Goal: Task Accomplishment & Management: Use online tool/utility

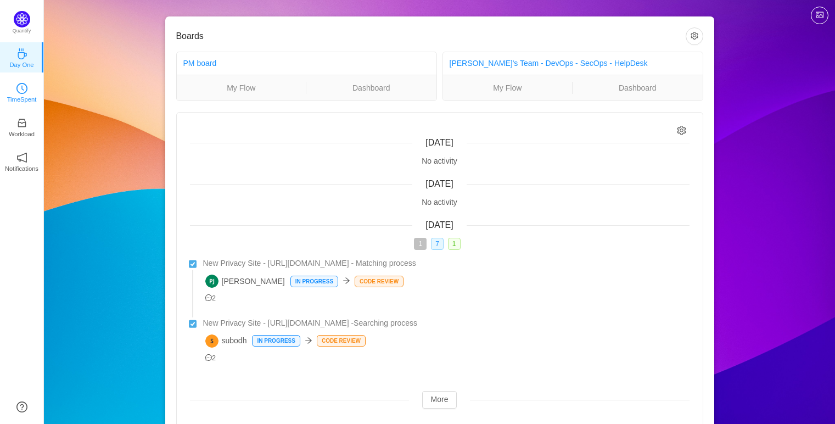
click at [27, 92] on link "TimeSpent" at bounding box center [21, 91] width 11 height 11
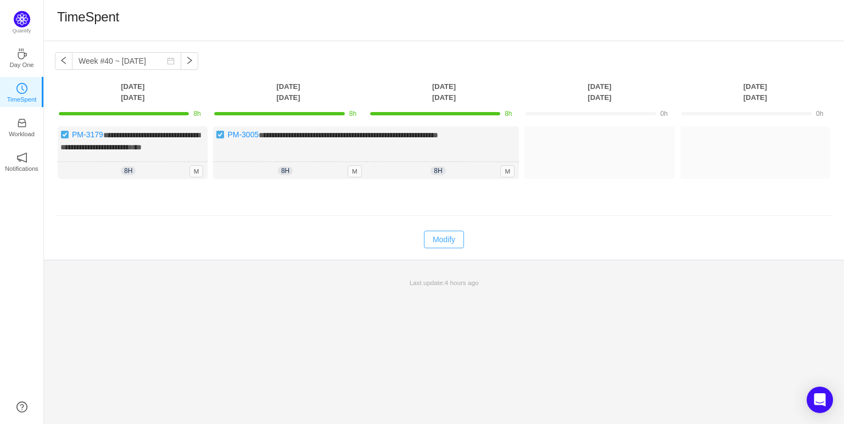
click at [449, 248] on button "Modify" at bounding box center [444, 240] width 40 height 18
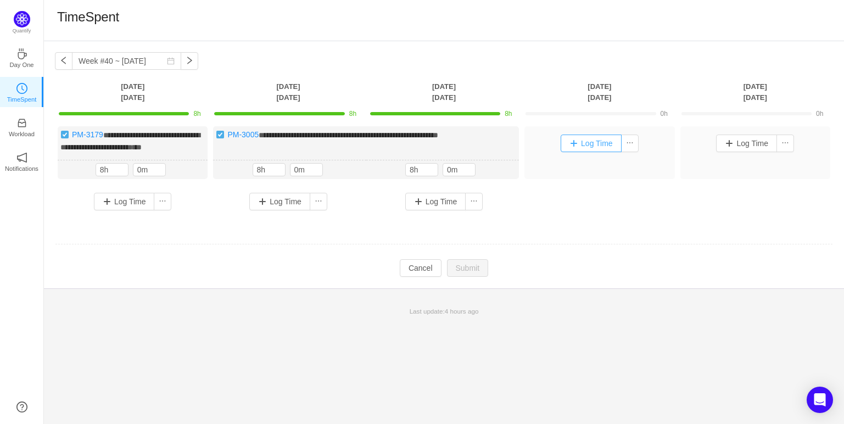
click at [580, 147] on button "Log Time" at bounding box center [591, 144] width 61 height 18
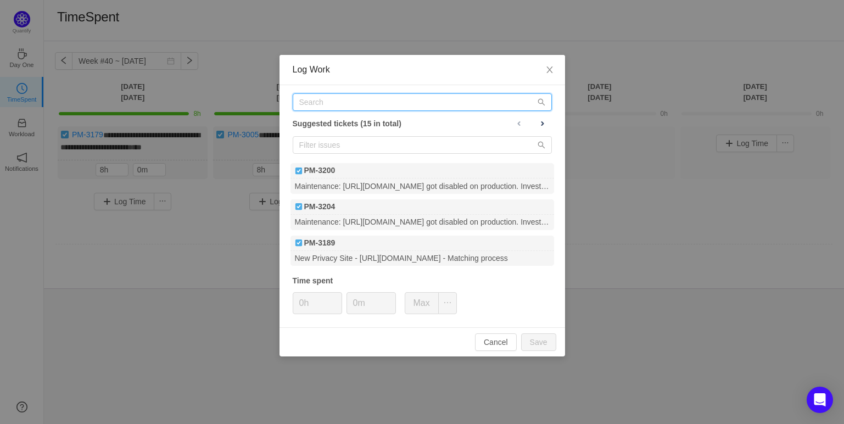
click at [364, 101] on input "text" at bounding box center [422, 102] width 259 height 18
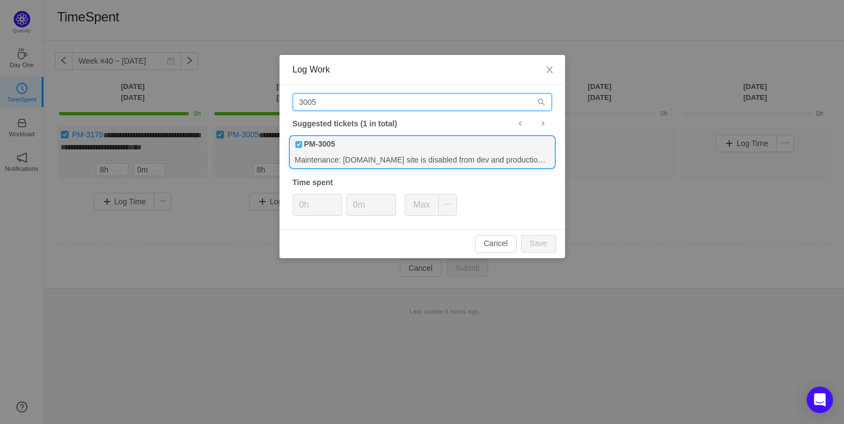
type input "3005"
click at [374, 146] on div "PM-3005" at bounding box center [423, 144] width 264 height 15
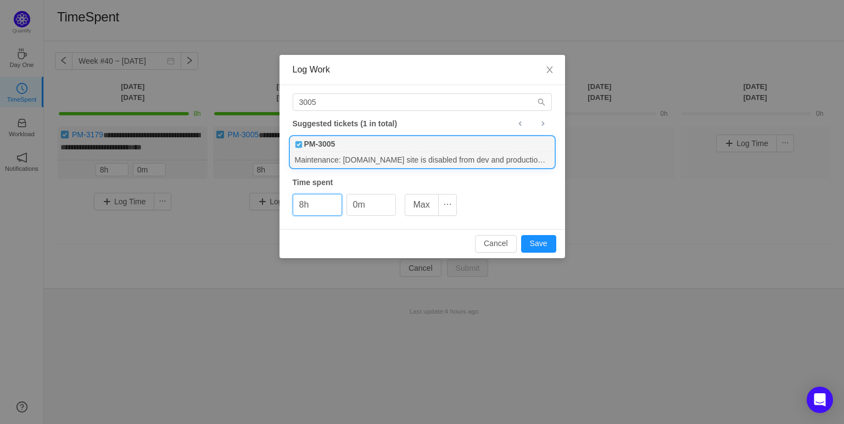
click at [527, 208] on div "3005 Suggested tickets (1 in total) PM-3005 Maintenance: usphonebook.com site i…" at bounding box center [423, 157] width 286 height 144
click at [550, 243] on button "Save" at bounding box center [538, 244] width 35 height 18
type input "0h"
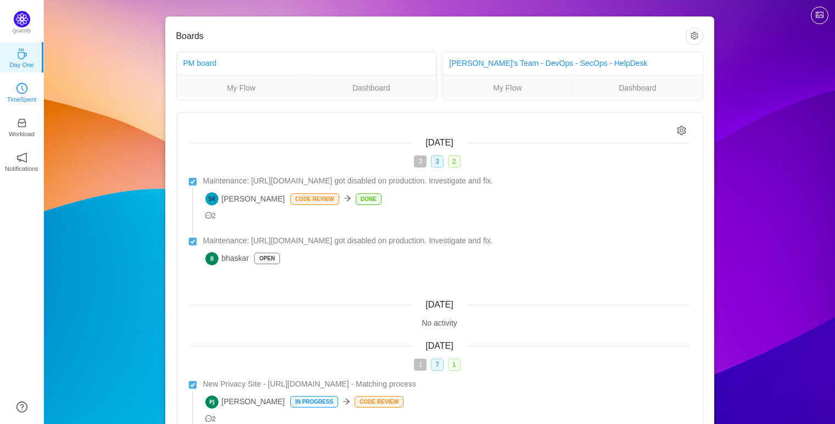
click at [25, 95] on p "TimeSpent" at bounding box center [22, 99] width 30 height 10
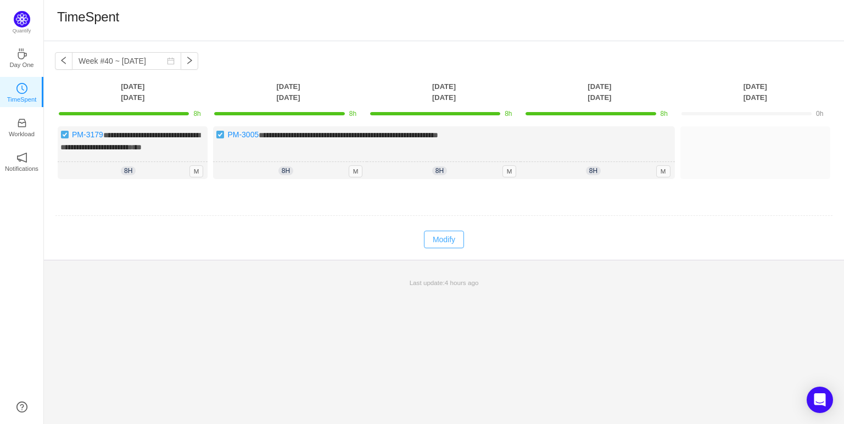
click at [456, 248] on button "Modify" at bounding box center [444, 240] width 40 height 18
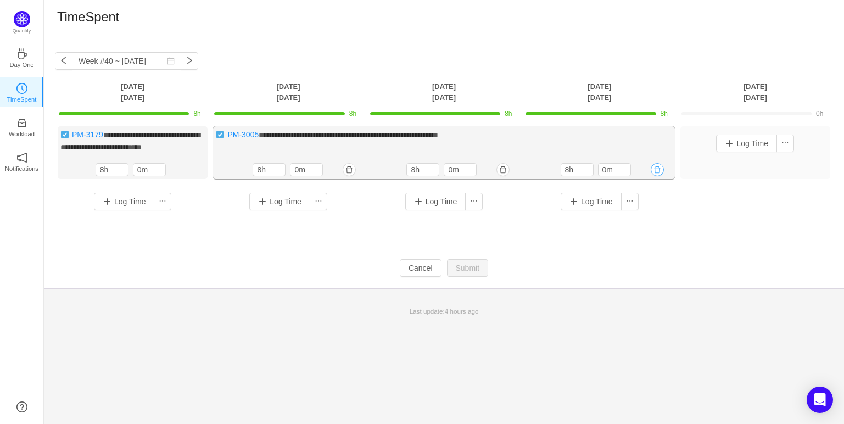
click at [657, 176] on button "button" at bounding box center [657, 169] width 13 height 13
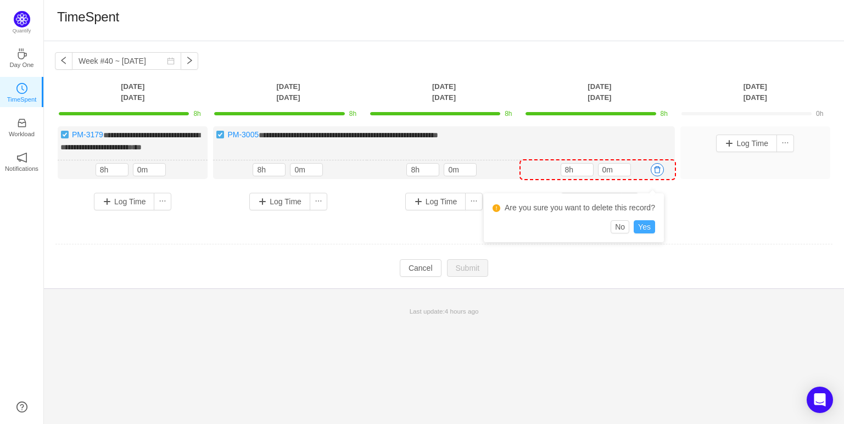
click at [647, 229] on button "Yes" at bounding box center [644, 226] width 21 height 13
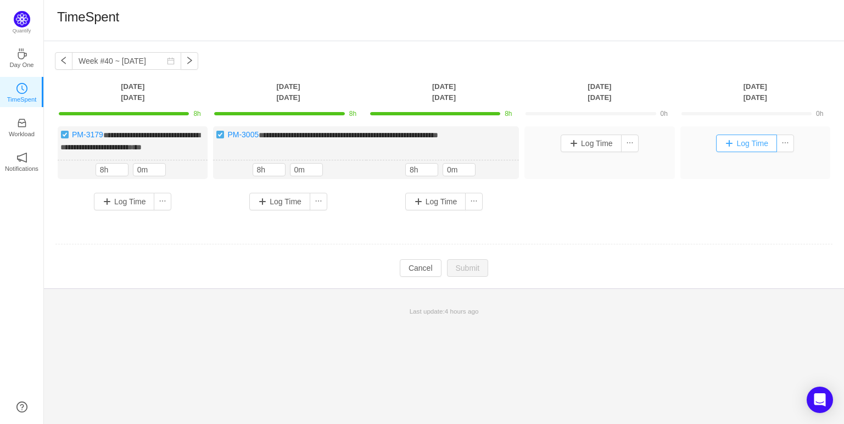
click at [742, 141] on button "Log Time" at bounding box center [746, 144] width 61 height 18
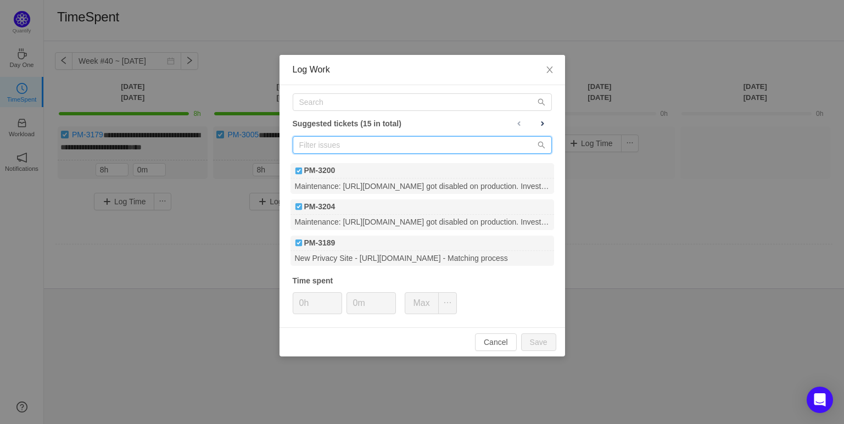
click at [416, 144] on input "text" at bounding box center [422, 145] width 259 height 18
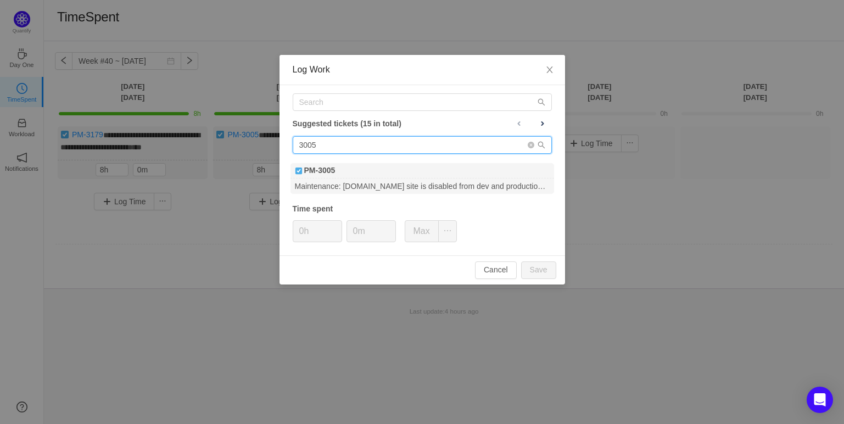
type input "3005"
drag, startPoint x: 226, startPoint y: 149, endPoint x: 209, endPoint y: 147, distance: 17.2
click at [209, 147] on div "Log Work Suggested tickets (15 in total) 3005 PM-3005 Maintenance: [DOMAIN_NAME…" at bounding box center [422, 212] width 844 height 424
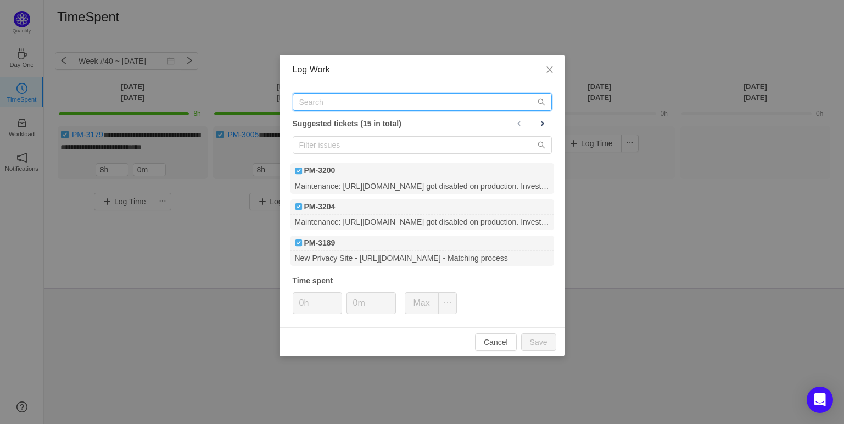
click at [342, 99] on input "text" at bounding box center [422, 102] width 259 height 18
paste input "3005"
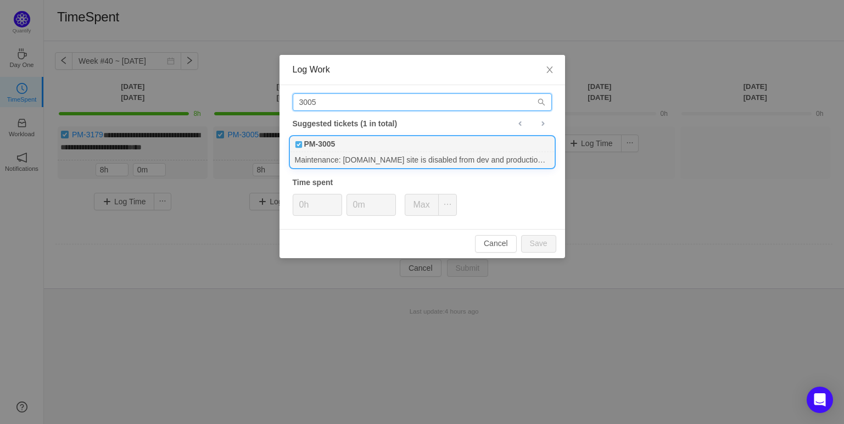
type input "3005"
click at [358, 147] on div "PM-3005" at bounding box center [423, 144] width 264 height 15
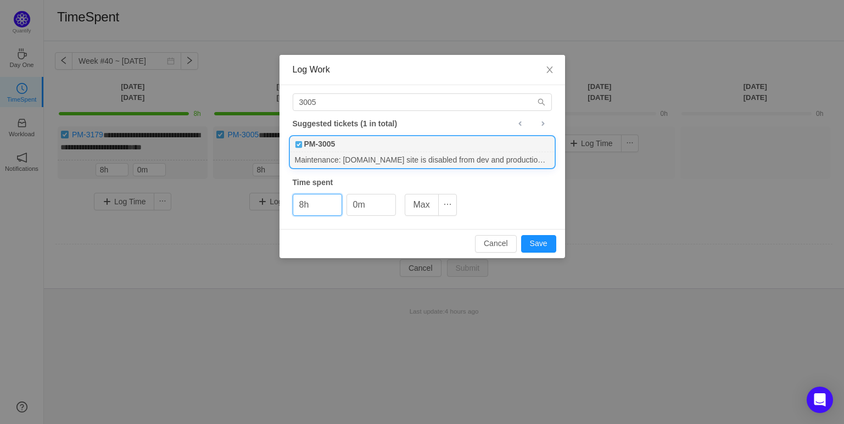
type input "8h"
drag, startPoint x: 379, startPoint y: 248, endPoint x: 431, endPoint y: 254, distance: 52.5
click at [379, 249] on div "Cancel Save" at bounding box center [423, 243] width 286 height 29
click at [541, 233] on div "Cancel Save" at bounding box center [423, 243] width 286 height 29
click at [538, 238] on button "Save" at bounding box center [538, 244] width 35 height 18
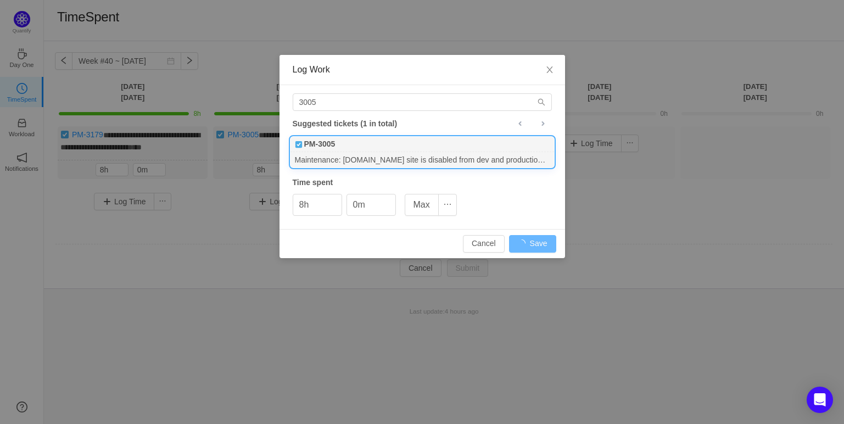
type input "0h"
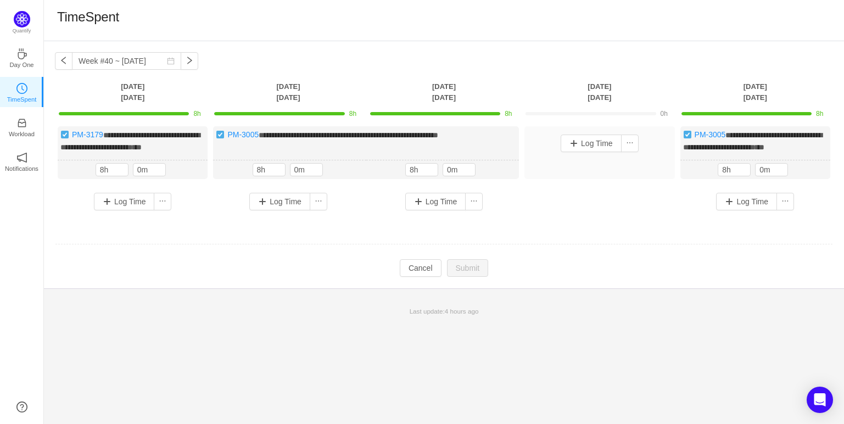
click at [616, 231] on td "**********" at bounding box center [444, 176] width 778 height 108
click at [628, 231] on td "**********" at bounding box center [444, 176] width 778 height 108
click at [584, 242] on td at bounding box center [444, 245] width 778 height 28
click at [592, 219] on div "**********" at bounding box center [444, 172] width 778 height 92
click at [617, 231] on td "**********" at bounding box center [444, 176] width 778 height 108
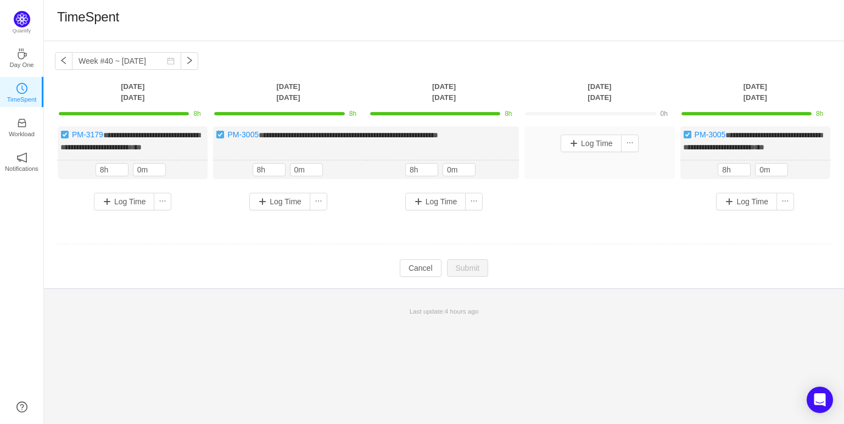
click at [610, 219] on div "**********" at bounding box center [444, 172] width 778 height 92
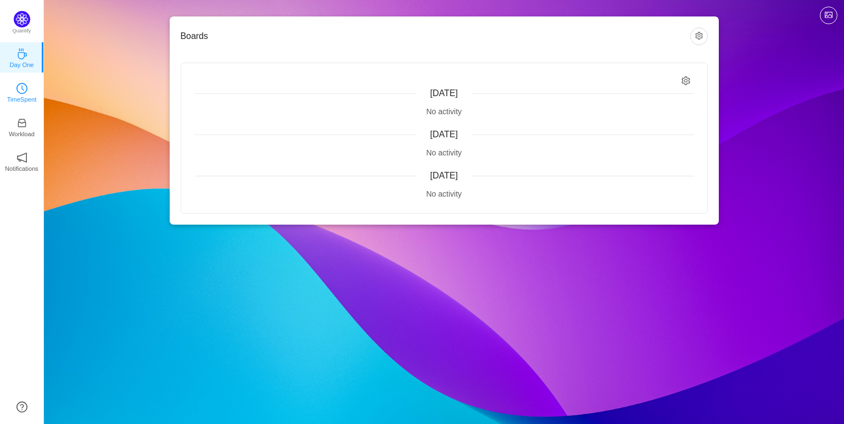
click at [26, 97] on p "TimeSpent" at bounding box center [22, 99] width 30 height 10
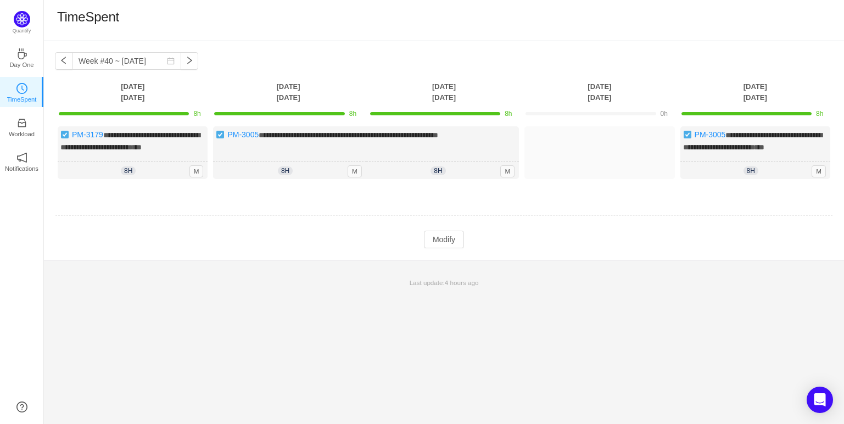
click at [561, 218] on td at bounding box center [444, 216] width 778 height 28
